Goal: Task Accomplishment & Management: Manage account settings

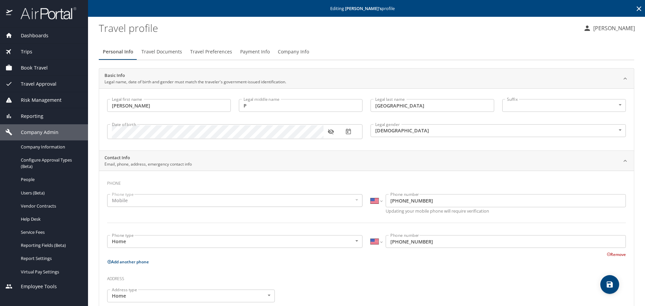
select select "US"
click at [635, 10] on icon at bounding box center [639, 9] width 8 height 8
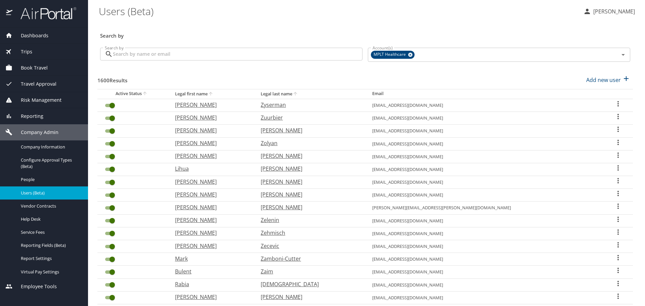
click at [338, 56] on input "Search by" at bounding box center [238, 54] width 250 height 13
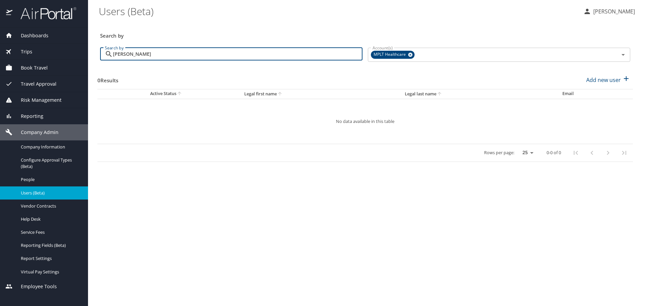
click at [115, 54] on input "[PERSON_NAME]" at bounding box center [238, 54] width 250 height 13
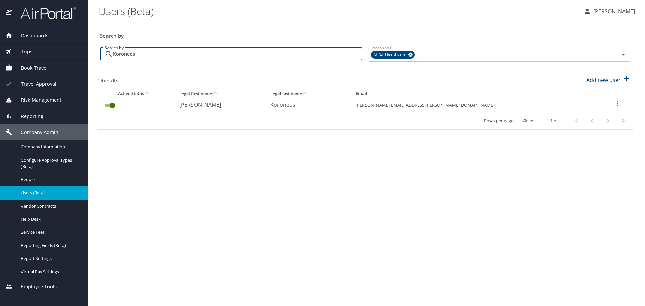
type input "Koroneos"
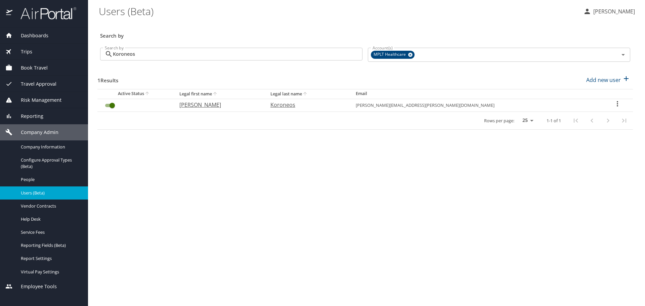
click at [213, 108] on p "[PERSON_NAME]" at bounding box center [219, 105] width 78 height 8
select select "US"
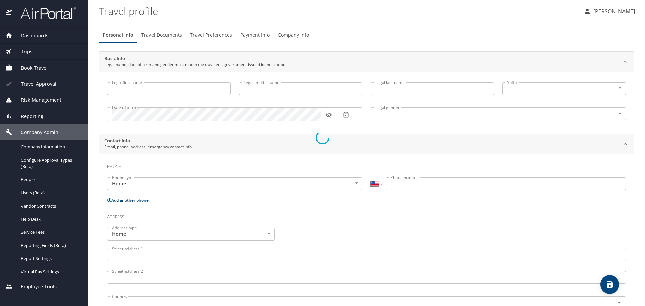
type input "[PERSON_NAME]"
type input "Koroneos"
type input "[DEMOGRAPHIC_DATA]"
type input "[PERSON_NAME]"
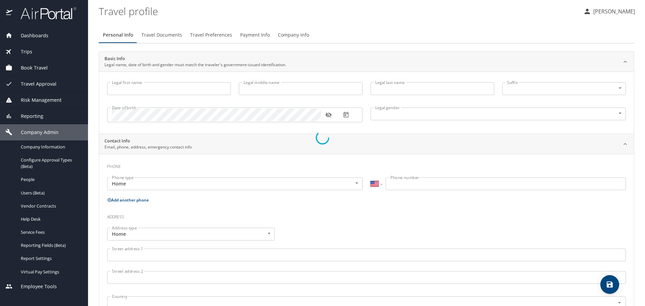
type input "Koroneos"
type input "[PHONE_NUMBER]"
select select "US"
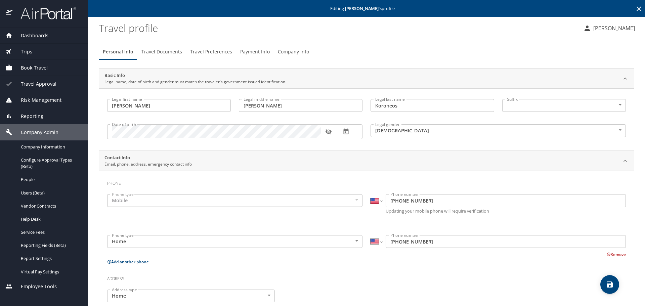
click at [198, 53] on span "Travel Preferences" at bounding box center [211, 52] width 42 height 8
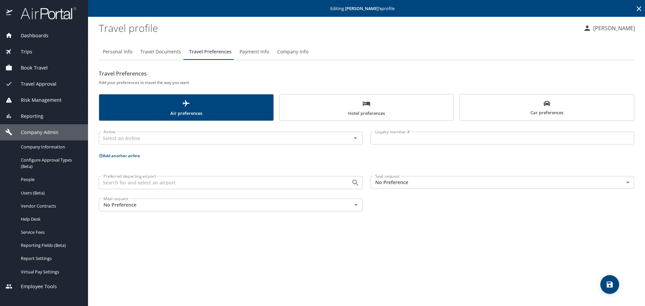
click at [368, 109] on span "Hotel preferences" at bounding box center [367, 109] width 166 height 18
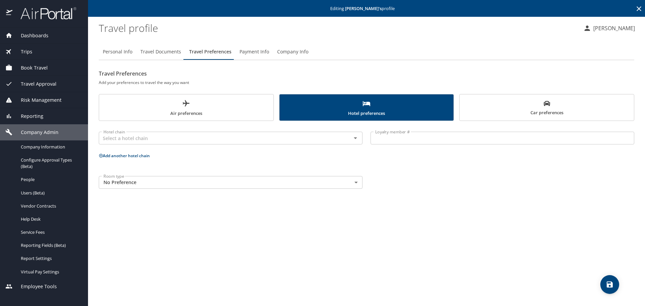
click at [461, 111] on button "Car preferences" at bounding box center [547, 107] width 175 height 27
